Goal: Task Accomplishment & Management: Complete application form

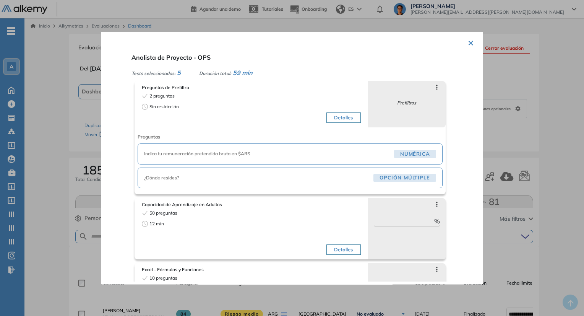
scroll to position [38, 0]
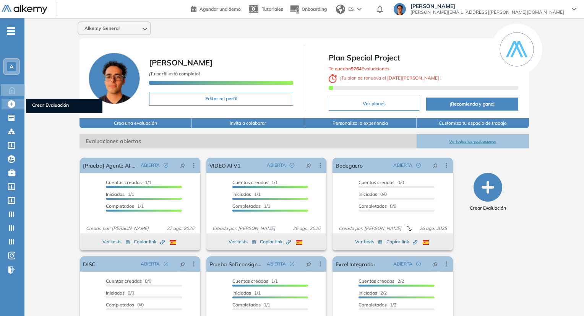
click at [12, 107] on div "Crear Evaluación Crear Evaluación" at bounding box center [13, 104] width 23 height 11
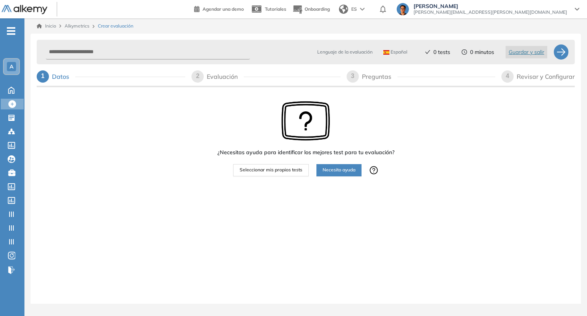
click at [393, 54] on span "Español" at bounding box center [395, 52] width 24 height 6
click at [395, 94] on li "Portugués" at bounding box center [398, 96] width 28 height 8
click at [274, 168] on span "Seleccionar mis propios tests" at bounding box center [271, 169] width 63 height 7
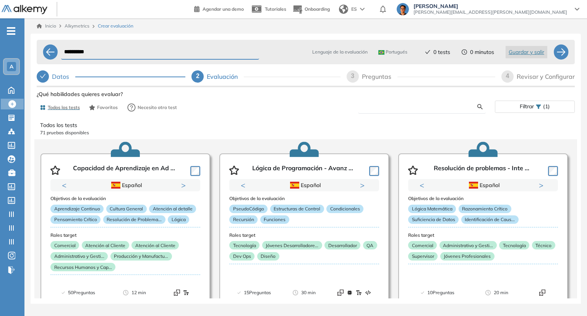
click at [434, 108] on input "text" at bounding box center [421, 106] width 114 height 7
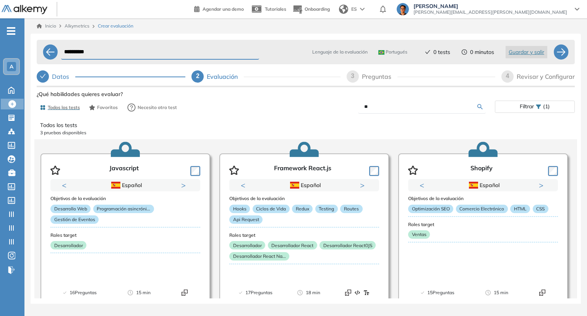
type input "*"
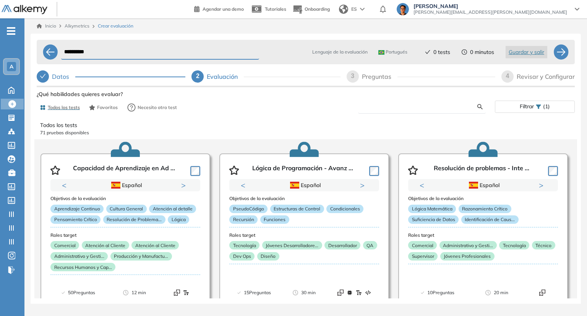
click at [454, 103] on input "text" at bounding box center [421, 106] width 114 height 7
paste input "**********"
type input "**********"
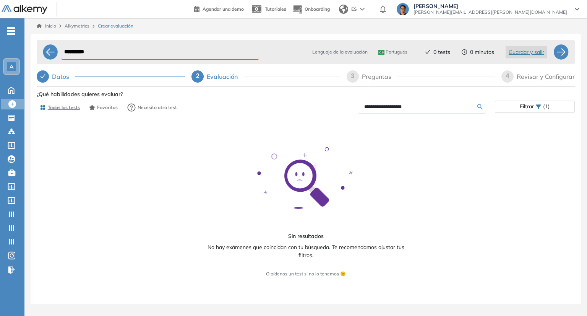
click at [42, 78] on icon "check" at bounding box center [43, 76] width 6 height 4
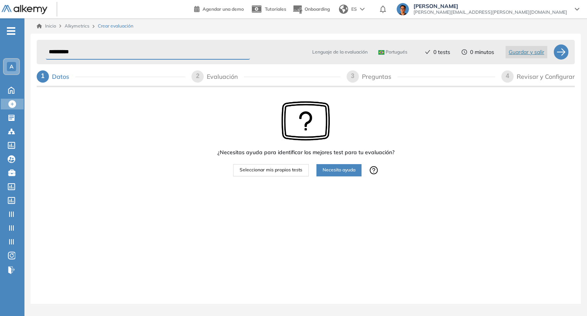
click at [392, 47] on div "Portugués" at bounding box center [394, 52] width 38 height 12
click at [392, 70] on li "Español" at bounding box center [390, 69] width 23 height 8
click at [283, 166] on span "Seleccionar mis propios tests" at bounding box center [271, 169] width 63 height 7
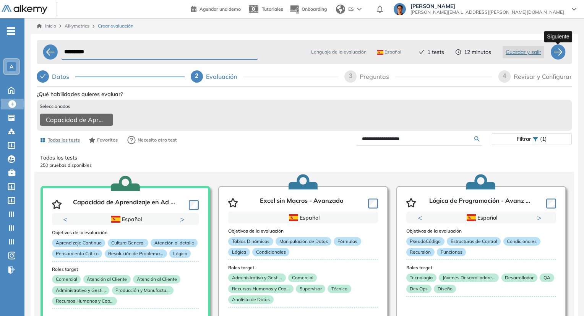
click at [554, 52] on div at bounding box center [558, 51] width 15 height 15
select select "*****"
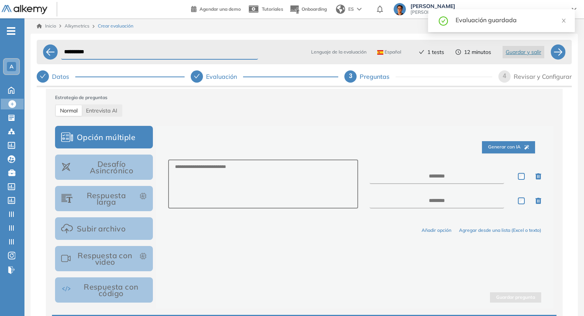
scroll to position [102, 0]
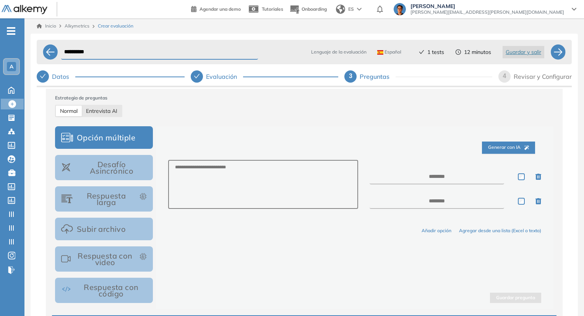
click at [113, 110] on span "Entrevista AI" at bounding box center [101, 110] width 31 height 7
select select "***"
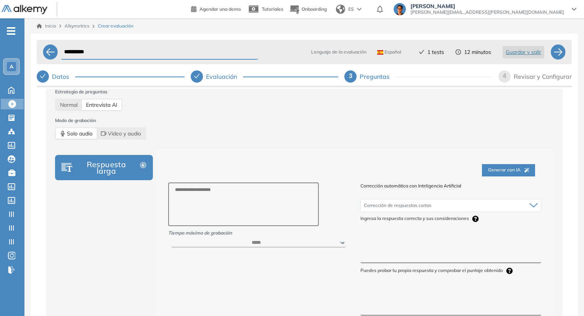
scroll to position [106, 0]
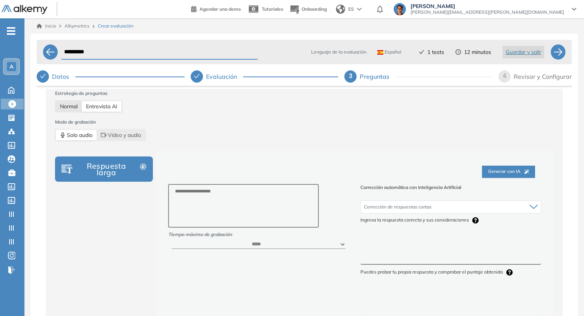
click at [70, 109] on span "Normal" at bounding box center [69, 106] width 18 height 7
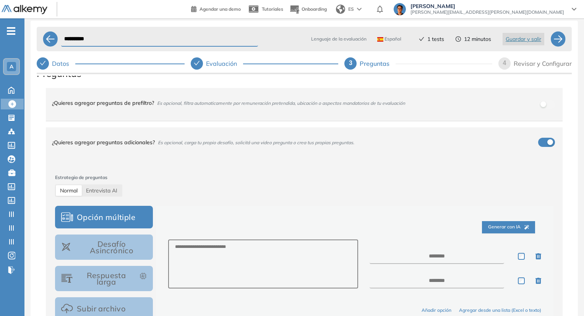
scroll to position [0, 0]
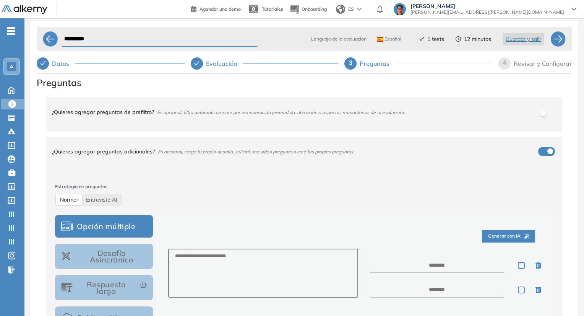
click at [347, 109] on div "¿Quieres agregar preguntas de prefiltro? Es opcional, filtra automaticamente po…" at bounding box center [300, 112] width 496 height 21
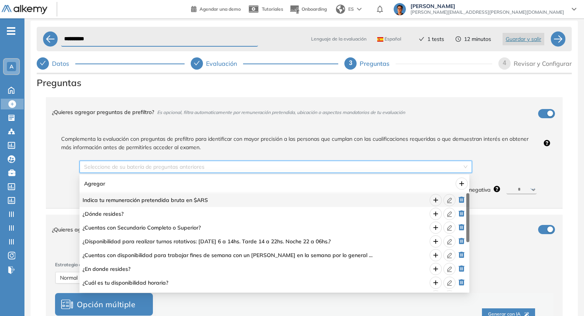
click at [326, 166] on input "search" at bounding box center [273, 166] width 378 height 11
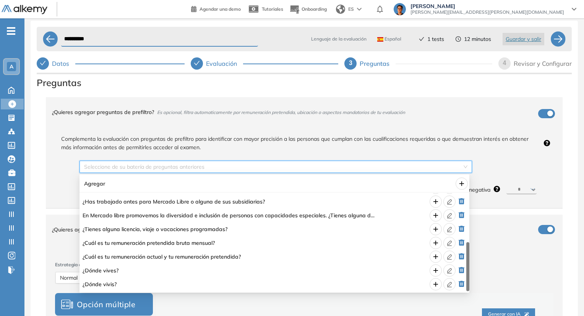
scroll to position [21, 0]
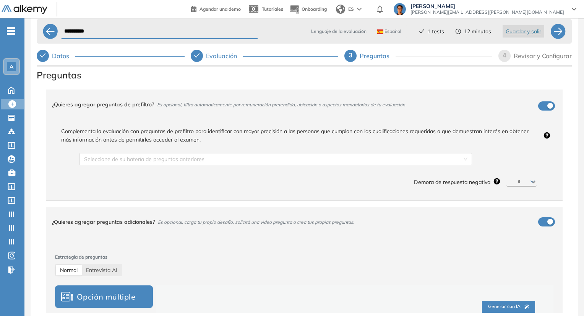
click at [357, 115] on span "¿Quieres agregar preguntas de prefiltro? Es opcional, filtra automaticamente po…" at bounding box center [300, 106] width 496 height 24
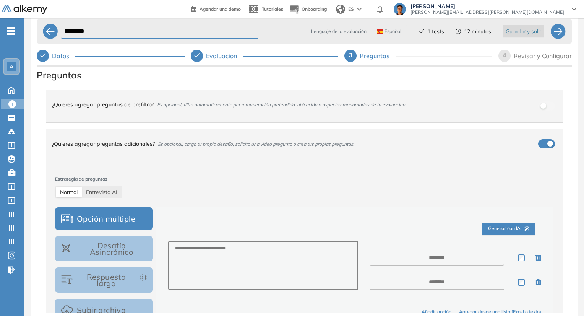
click at [357, 115] on span "¿Quieres agregar preguntas de prefiltro? Es opcional, filtra automaticamente po…" at bounding box center [300, 106] width 496 height 24
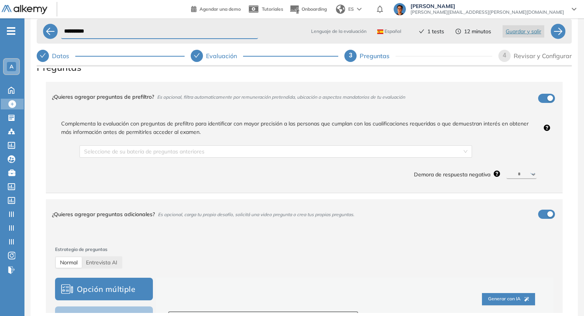
scroll to position [0, 0]
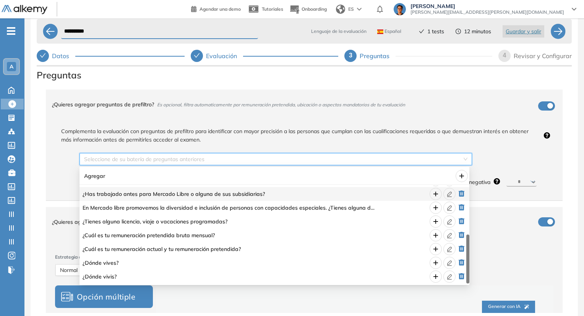
click at [431, 160] on input "search" at bounding box center [273, 158] width 378 height 11
click at [460, 176] on icon "plus" at bounding box center [462, 176] width 6 height 6
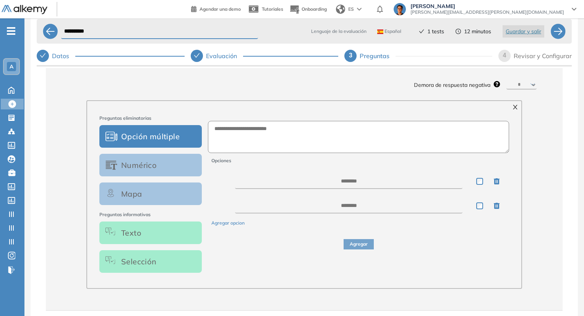
scroll to position [97, 0]
click at [156, 172] on button "Numérico" at bounding box center [150, 164] width 102 height 23
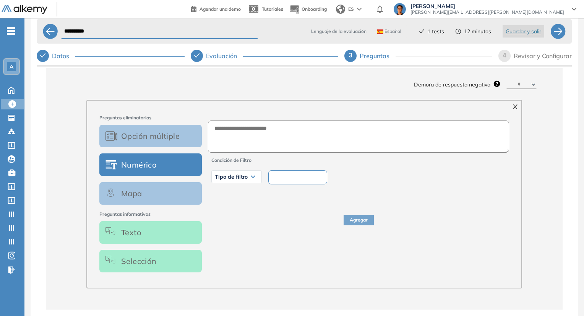
click at [231, 180] on span "Tipo de filtro" at bounding box center [231, 177] width 33 height 6
click at [168, 200] on button "Mapa" at bounding box center [150, 193] width 102 height 23
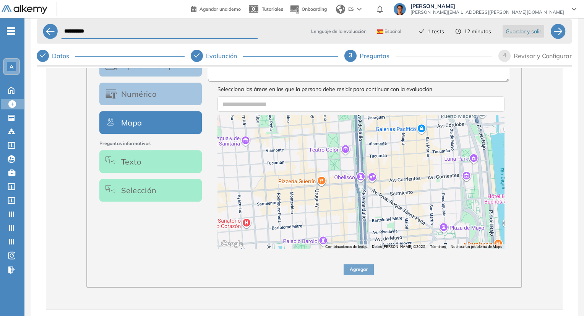
scroll to position [127, 0]
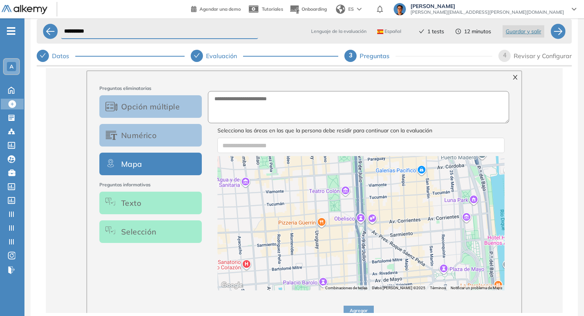
click at [159, 201] on button "Texto" at bounding box center [150, 203] width 102 height 23
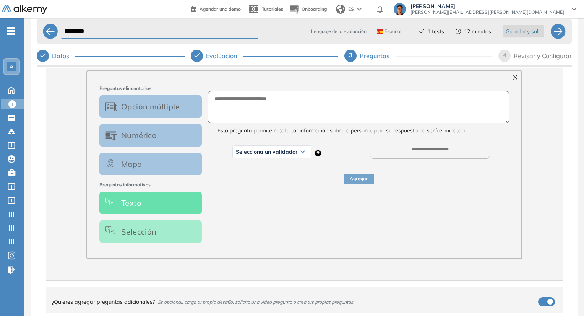
click at [274, 152] on span "Selecciona un validador" at bounding box center [267, 152] width 62 height 6
click at [169, 236] on button "Selección" at bounding box center [150, 231] width 102 height 23
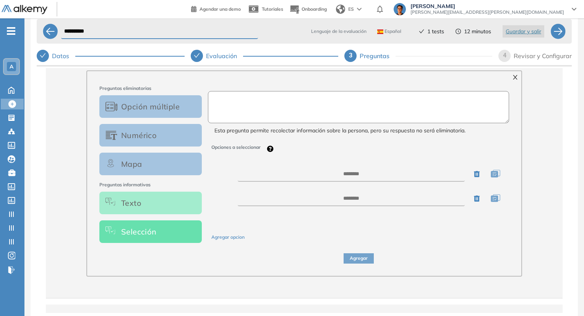
click at [301, 102] on textarea at bounding box center [358, 107] width 301 height 32
type textarea "**********"
click at [350, 174] on textarea at bounding box center [350, 173] width 227 height 15
type textarea "**********"
click at [354, 196] on textarea at bounding box center [350, 197] width 227 height 15
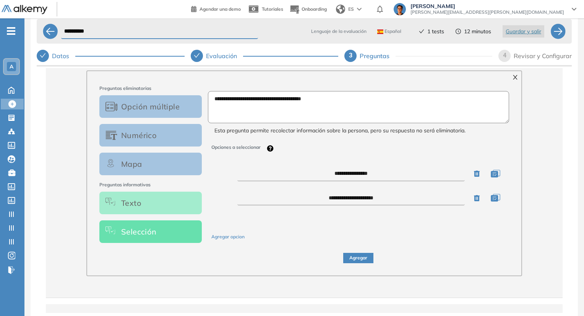
type textarea "**********"
click at [501, 177] on div "**********" at bounding box center [370, 173] width 304 height 15
click at [494, 175] on icon "button" at bounding box center [496, 174] width 10 height 8
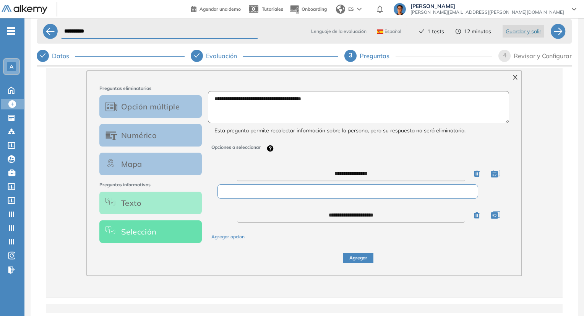
click at [347, 196] on input "text" at bounding box center [348, 191] width 261 height 14
type input "**********"
click at [233, 239] on button "Agregar opcion" at bounding box center [227, 236] width 33 height 7
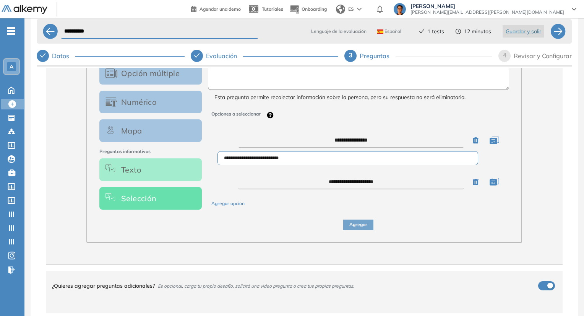
scroll to position [19, 0]
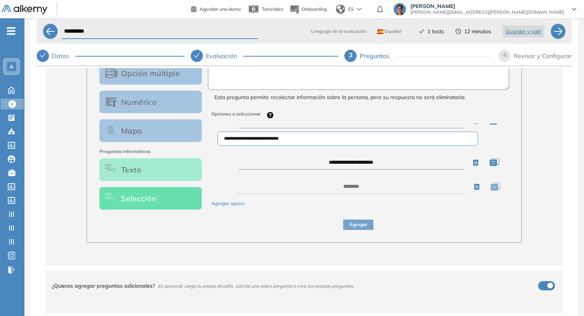
click at [470, 190] on div at bounding box center [370, 186] width 304 height 15
click at [474, 189] on icon "button" at bounding box center [477, 187] width 6 height 6
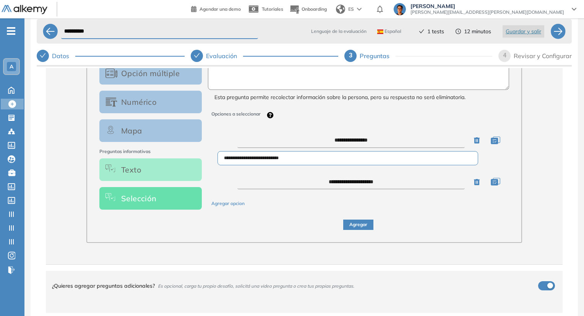
scroll to position [0, 0]
click at [496, 180] on icon "button" at bounding box center [496, 182] width 10 height 8
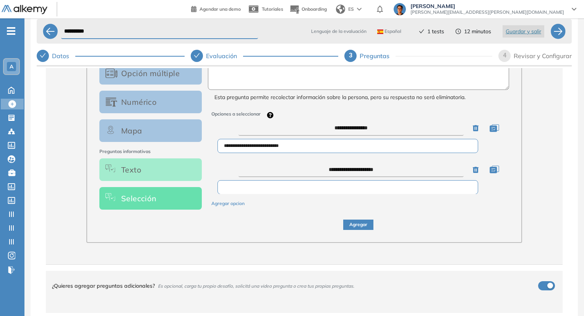
click at [394, 186] on input "text" at bounding box center [348, 187] width 261 height 14
paste input "**********"
type input "**********"
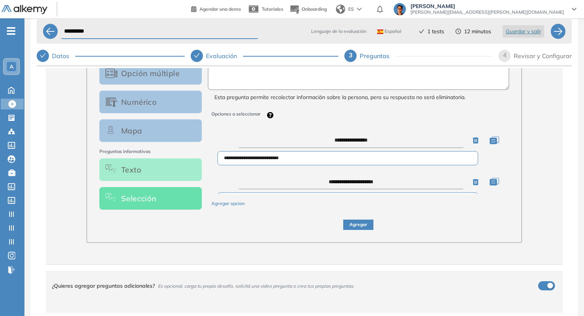
scroll to position [108, 0]
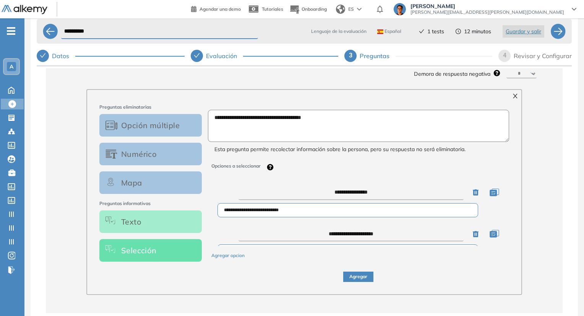
click at [356, 125] on textarea "**********" at bounding box center [359, 126] width 302 height 32
click at [165, 225] on button "Texto" at bounding box center [150, 221] width 102 height 23
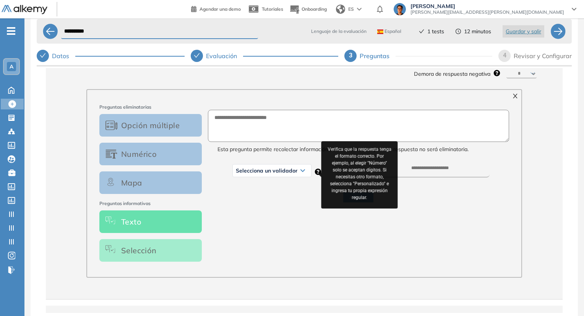
click at [315, 169] on div at bounding box center [318, 173] width 7 height 13
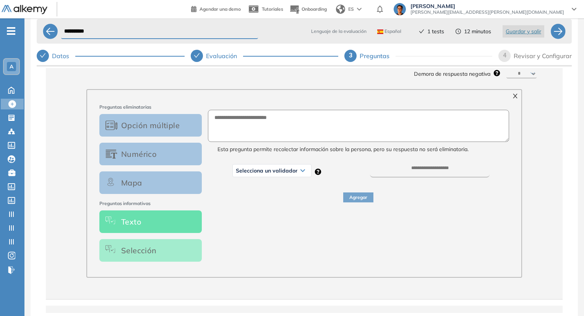
click at [291, 166] on div "Selecciona un validador" at bounding box center [272, 170] width 78 height 12
click at [191, 136] on button "Opción múltiple" at bounding box center [150, 125] width 102 height 23
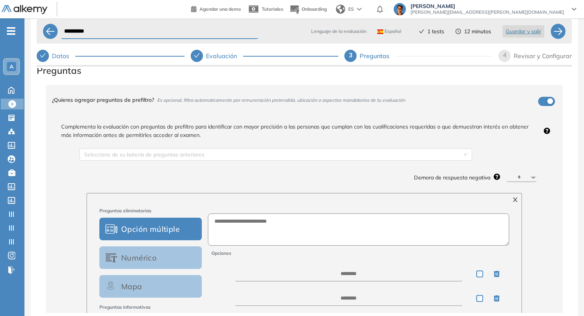
scroll to position [3, 0]
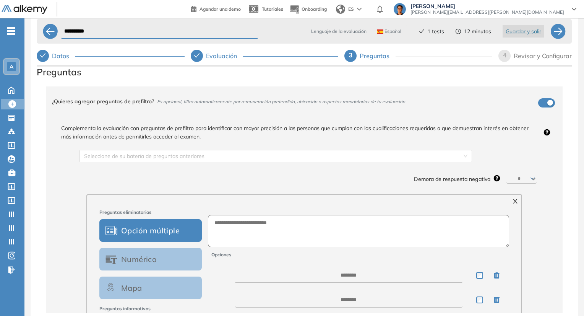
click at [474, 106] on div "¿Quieres agregar preguntas de prefiltro? Es opcional, filtra automaticamente po…" at bounding box center [300, 101] width 496 height 21
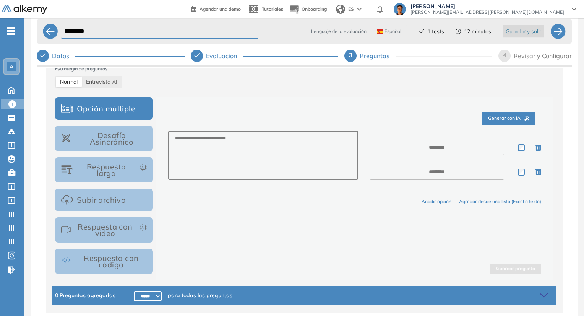
scroll to position [130, 0]
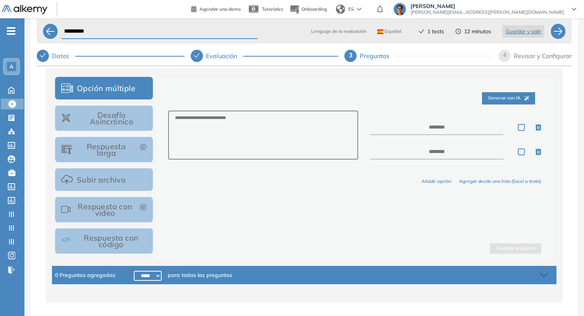
click at [122, 208] on button "Respuesta con video" at bounding box center [104, 209] width 98 height 25
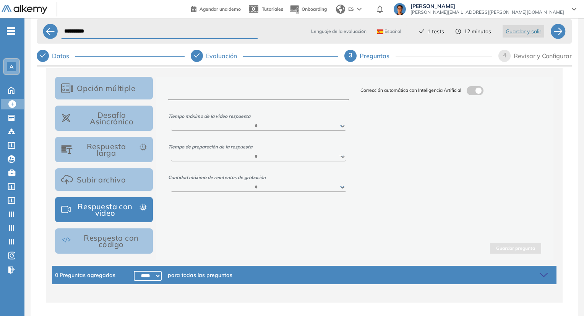
click at [223, 97] on textarea at bounding box center [258, 93] width 181 height 14
click at [239, 126] on select "****** ***** ***** ***** ***** *****" at bounding box center [258, 126] width 175 height 9
click at [473, 88] on span at bounding box center [470, 89] width 6 height 6
click at [301, 188] on select "* * * * *" at bounding box center [258, 187] width 175 height 9
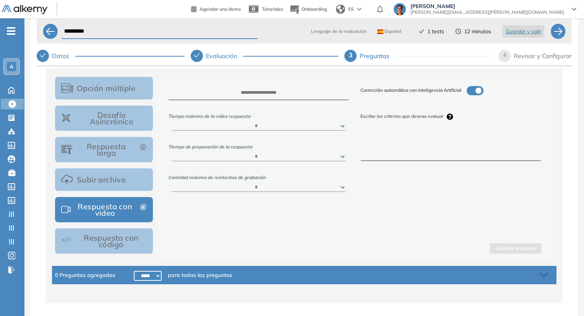
click at [301, 188] on select "* * * * *" at bounding box center [258, 187] width 175 height 9
click at [265, 158] on select "***** ****** ****** *****" at bounding box center [258, 156] width 175 height 9
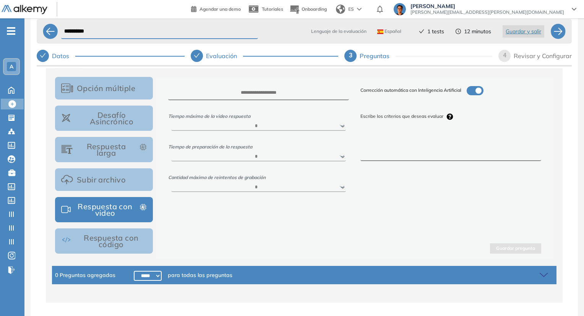
click at [253, 130] on select "****** ***** ***** ***** ***** *****" at bounding box center [258, 126] width 175 height 9
click at [109, 125] on button "Desafío Asincrónico" at bounding box center [104, 118] width 98 height 25
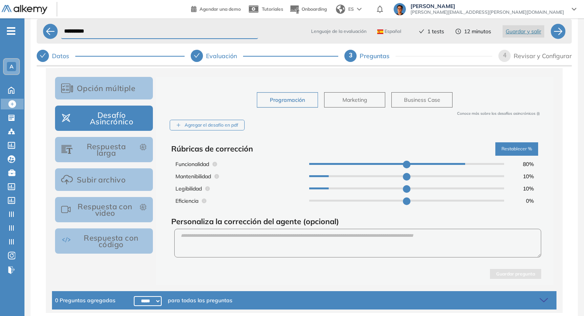
click at [125, 154] on button "Respuesta larga" at bounding box center [104, 149] width 98 height 25
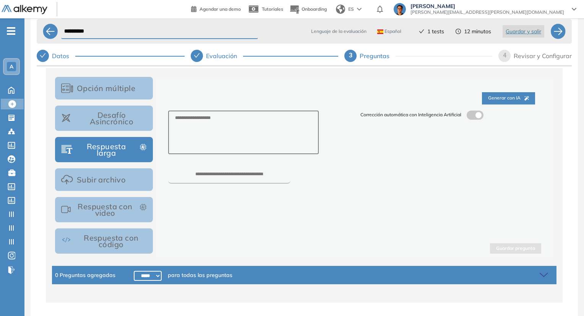
click at [479, 110] on label at bounding box center [475, 114] width 17 height 9
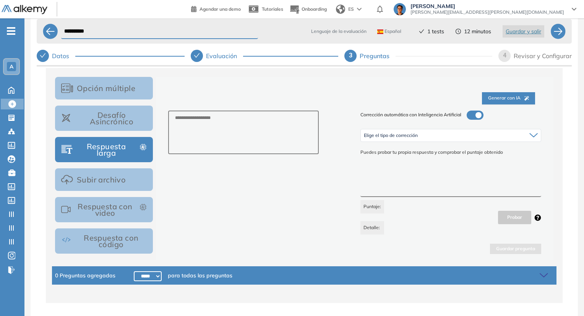
click at [457, 132] on div "Elige el tipo de corrección" at bounding box center [451, 135] width 180 height 12
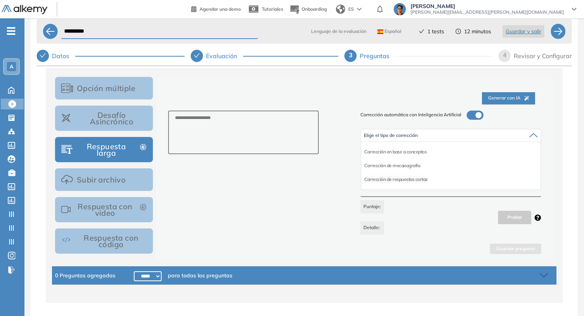
scroll to position [20, 0]
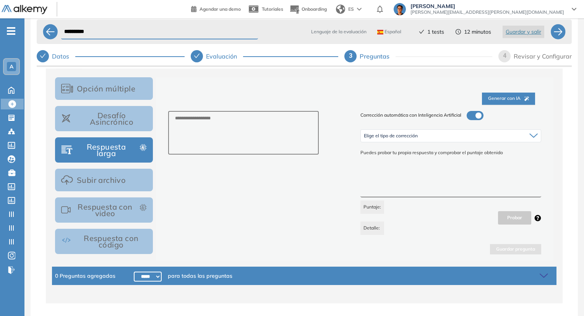
click at [328, 166] on div at bounding box center [258, 173] width 192 height 124
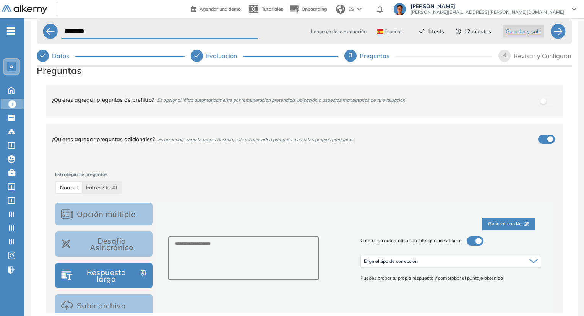
scroll to position [0, 0]
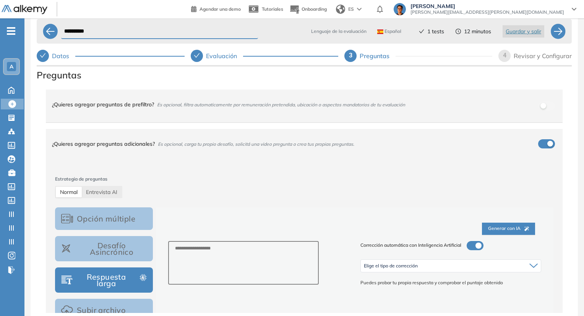
click at [508, 56] on div "4" at bounding box center [505, 56] width 12 height 12
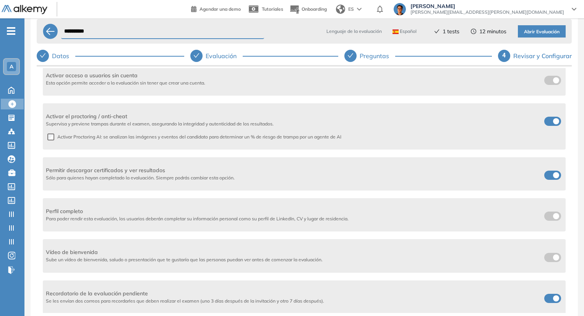
scroll to position [20, 0]
click at [31, 12] on img at bounding box center [25, 10] width 46 height 10
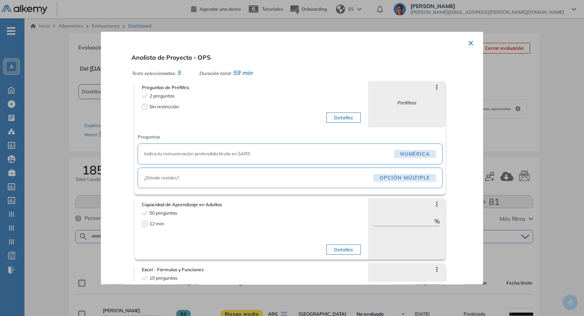
click at [468, 42] on button "×" at bounding box center [471, 42] width 6 height 15
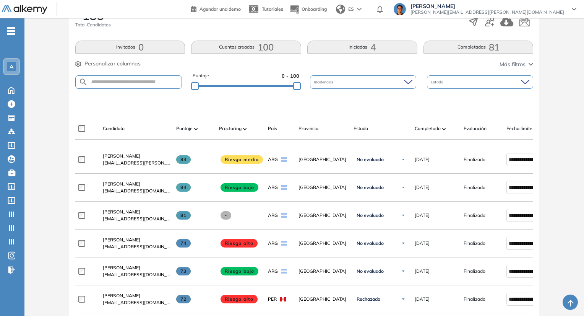
scroll to position [155, 0]
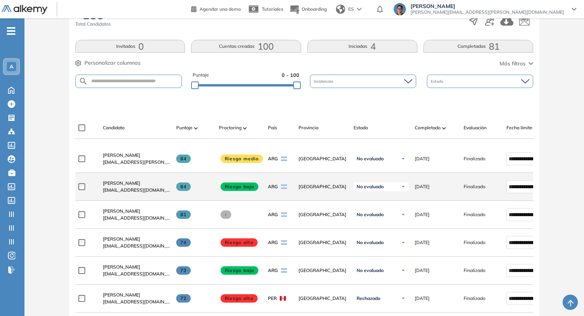
click at [78, 187] on div "**********" at bounding box center [332, 187] width 514 height 28
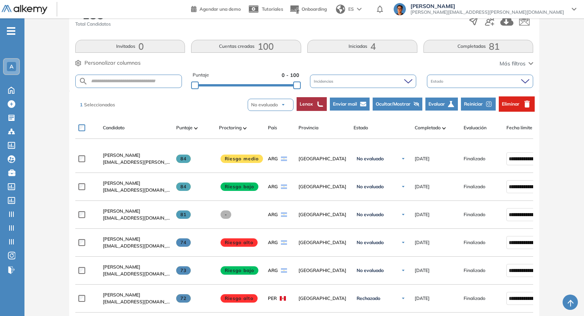
scroll to position [0, 55]
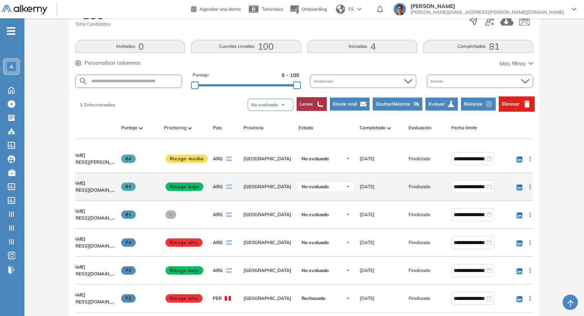
click at [529, 186] on icon at bounding box center [530, 187] width 8 height 8
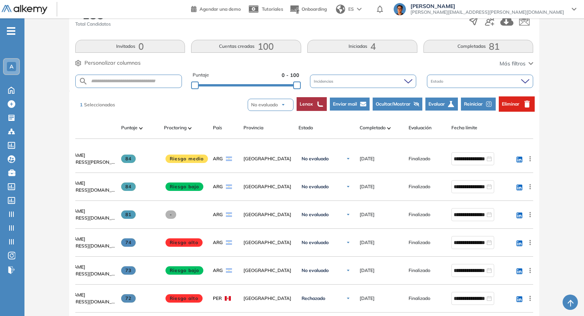
click at [556, 207] on div "Evaluación : Analista de Proyecto - OPS Expirada Ver evaluación Cerrar evaluaci…" at bounding box center [305, 295] width 554 height 835
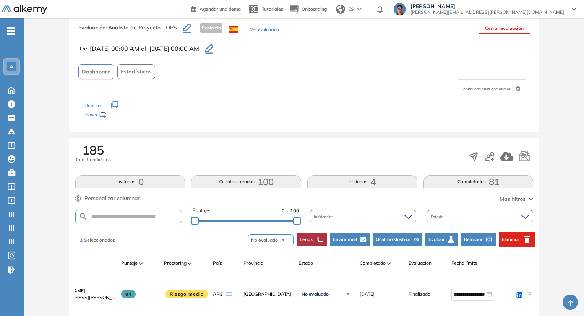
scroll to position [19, 0]
click at [473, 155] on icon "button" at bounding box center [473, 156] width 11 height 11
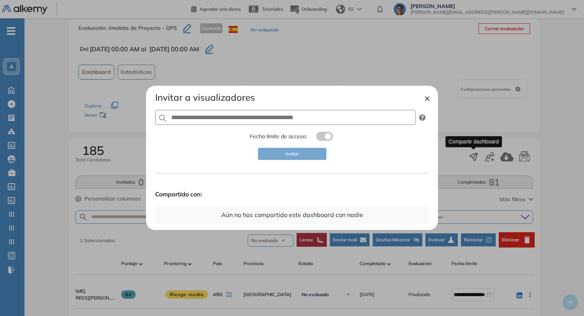
click at [431, 101] on div "× Invitar a visualizadores Fecha límite de acceso: Invitar Compartido con: Aún …" at bounding box center [292, 158] width 292 height 144
click at [430, 101] on button "×" at bounding box center [427, 97] width 6 height 9
